Goal: Task Accomplishment & Management: Complete application form

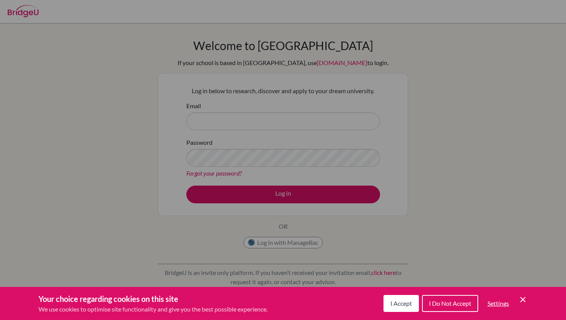
click at [425, 304] on button "I Do Not Accept" at bounding box center [450, 303] width 56 height 17
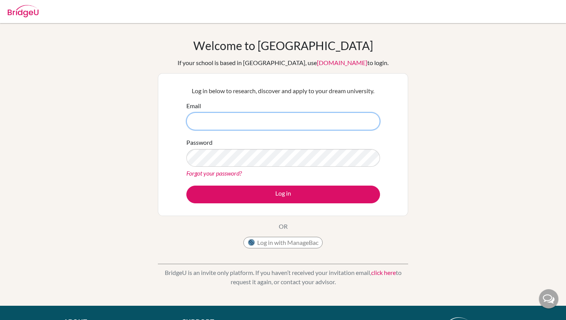
click at [274, 123] on input "Email" at bounding box center [283, 121] width 194 height 18
type input "[PERSON_NAME][EMAIL_ADDRESS][PERSON_NAME][DOMAIN_NAME]"
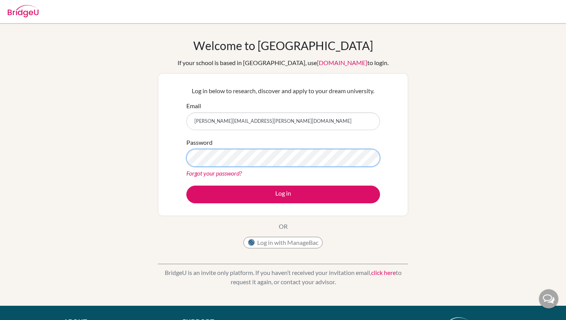
click at [186, 186] on button "Log in" at bounding box center [283, 195] width 194 height 18
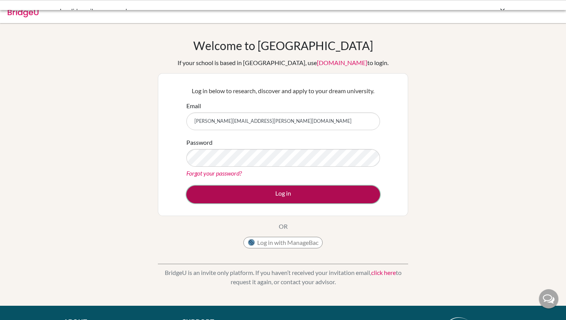
click at [252, 190] on button "Log in" at bounding box center [283, 195] width 194 height 18
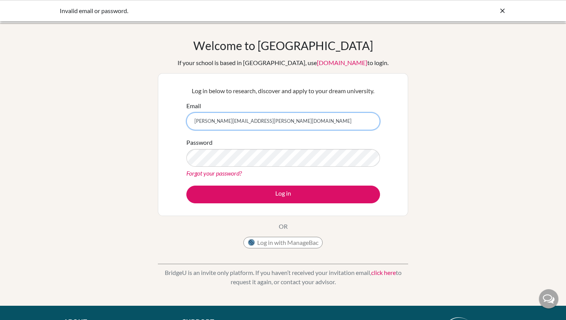
click at [284, 123] on input "erin.millard@students.aobajapan.jp" at bounding box center [283, 121] width 194 height 18
click at [235, 169] on link "Forgot your password?" at bounding box center [213, 172] width 55 height 7
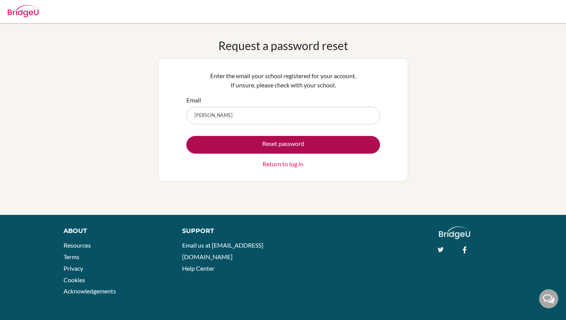
type input "[PERSON_NAME][EMAIL_ADDRESS][PERSON_NAME][DOMAIN_NAME]"
click at [259, 148] on button "Reset password" at bounding box center [283, 145] width 194 height 18
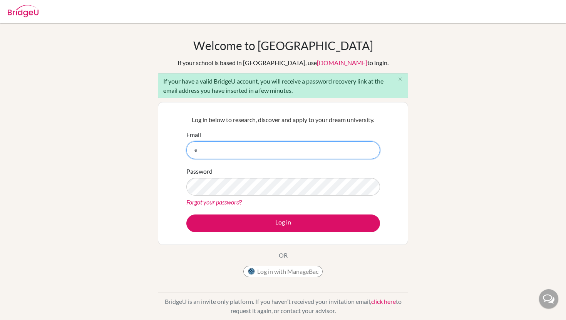
type input "[PERSON_NAME][EMAIL_ADDRESS][PERSON_NAME][DOMAIN_NAME]"
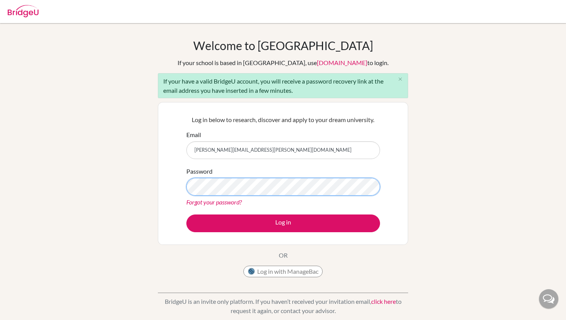
click at [186, 214] on button "Log in" at bounding box center [283, 223] width 194 height 18
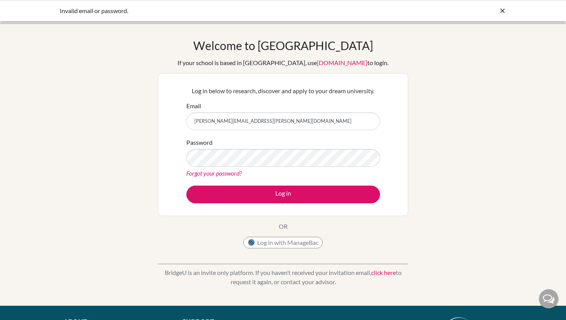
click at [383, 274] on link "click here" at bounding box center [383, 272] width 25 height 7
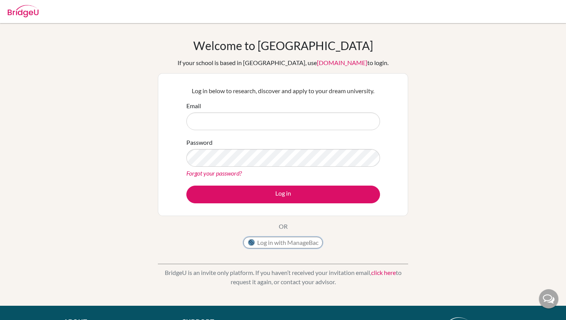
click at [278, 247] on button "Log in with ManageBac" at bounding box center [282, 243] width 79 height 12
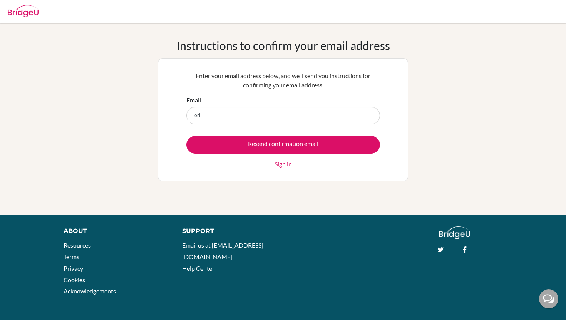
type input "[PERSON_NAME][EMAIL_ADDRESS][PERSON_NAME][DOMAIN_NAME]"
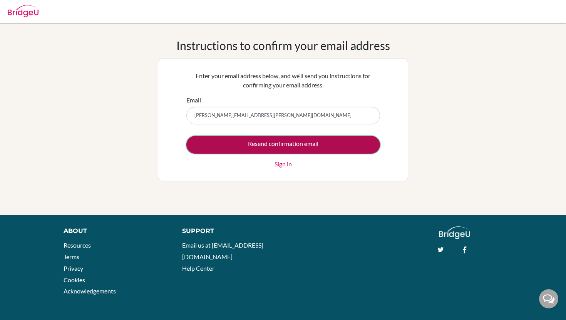
click at [242, 149] on input "Resend confirmation email" at bounding box center [283, 145] width 194 height 18
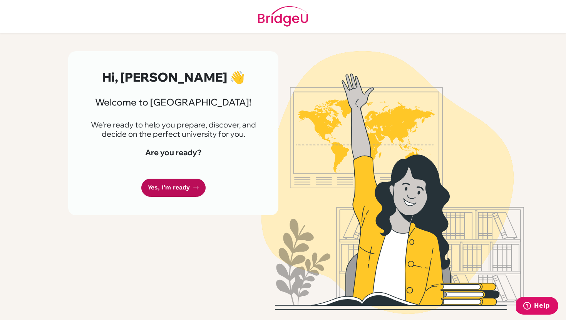
click at [179, 192] on link "Yes, I'm ready" at bounding box center [173, 188] width 64 height 18
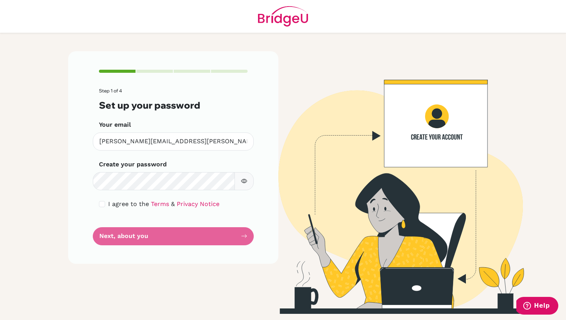
click at [244, 189] on button "button" at bounding box center [243, 181] width 19 height 18
click at [101, 204] on input "checkbox" at bounding box center [102, 204] width 6 height 6
checkbox input "true"
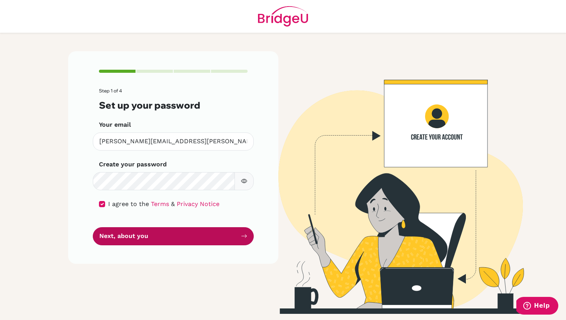
click at [145, 232] on button "Next, about you" at bounding box center [173, 236] width 161 height 18
